Goal: Information Seeking & Learning: Learn about a topic

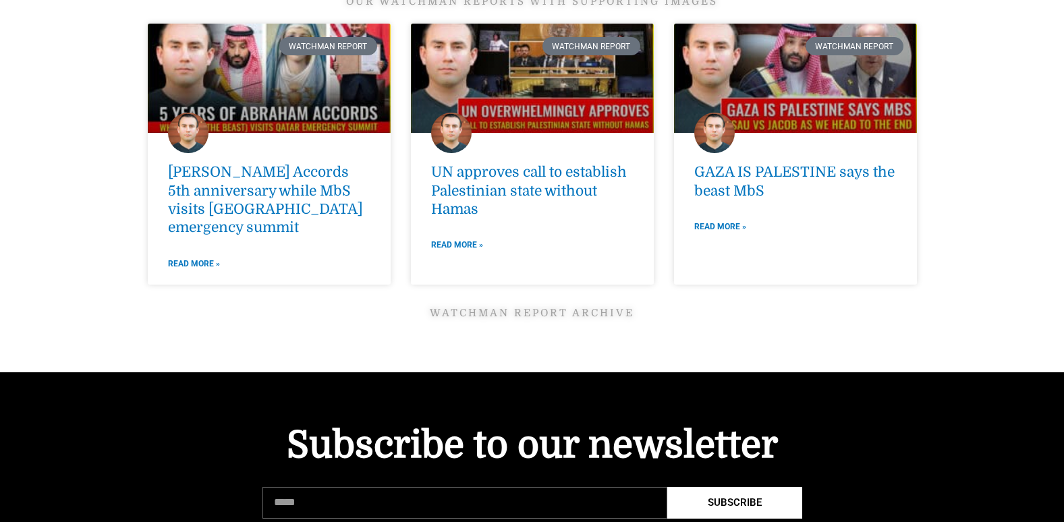
scroll to position [1889, 0]
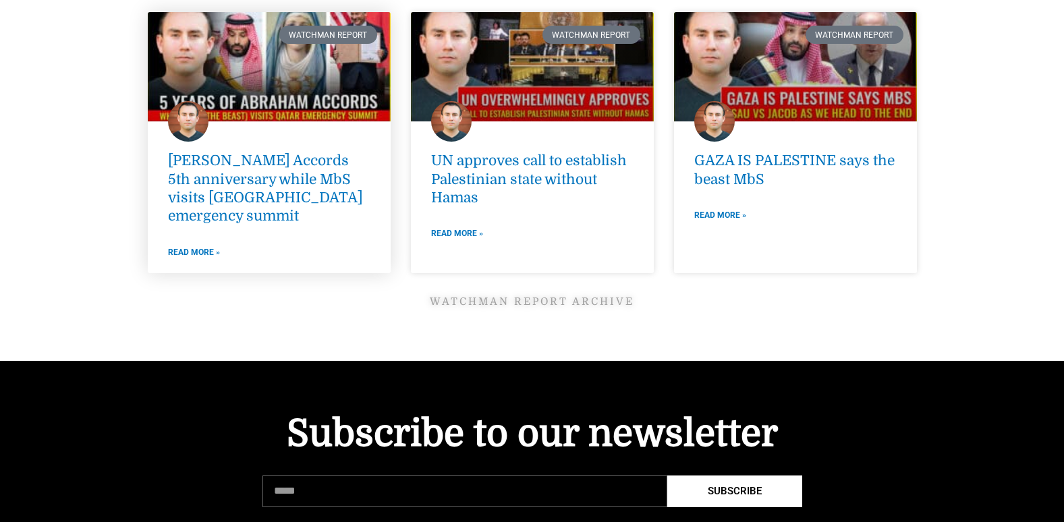
click at [223, 82] on link at bounding box center [269, 66] width 243 height 109
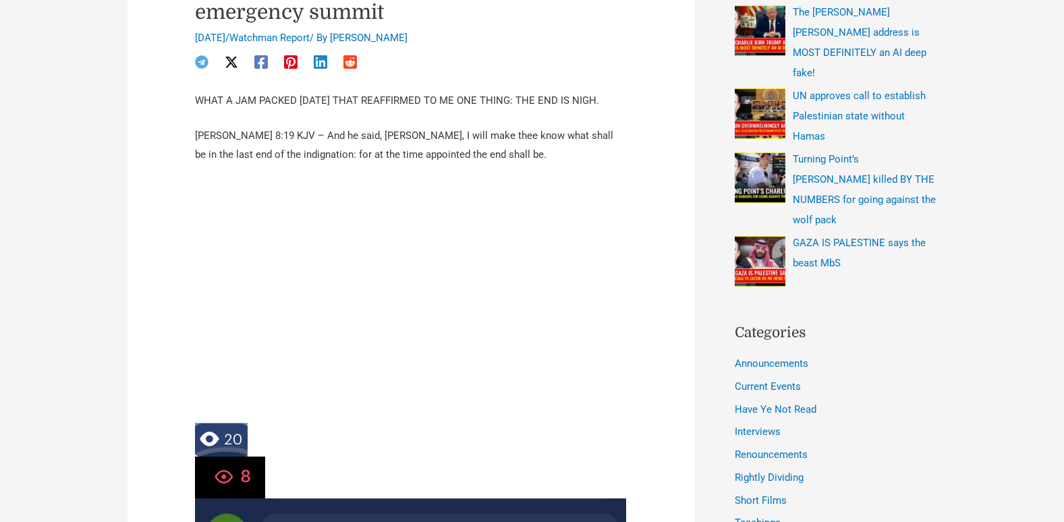
scroll to position [607, 0]
